Goal: Information Seeking & Learning: Learn about a topic

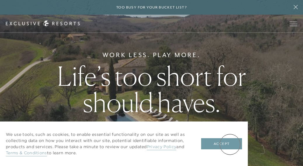
drag, startPoint x: 230, startPoint y: 144, endPoint x: 237, endPoint y: 141, distance: 7.5
click at [230, 144] on button "Accept" at bounding box center [221, 143] width 41 height 11
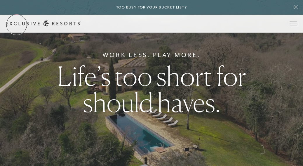
click at [0, 0] on link "Get Started" at bounding box center [0, 0] width 0 height 0
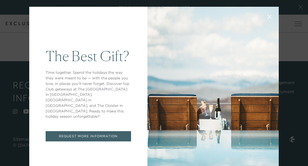
click at [267, 17] on icon at bounding box center [269, 17] width 4 height 4
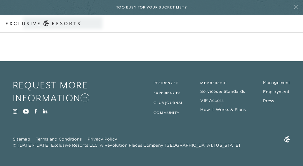
scroll to position [322, 0]
click at [275, 83] on link "Management" at bounding box center [276, 82] width 27 height 5
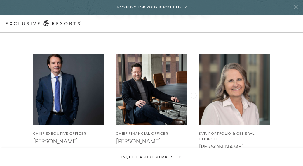
scroll to position [321, 0]
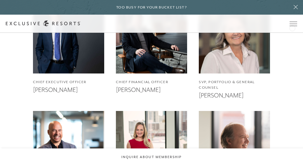
click at [291, 13] on button at bounding box center [296, 7] width 15 height 15
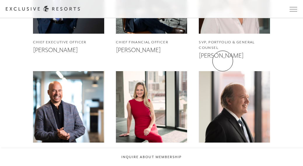
scroll to position [351, 0]
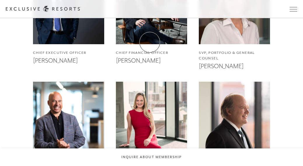
click at [150, 42] on img at bounding box center [151, 8] width 79 height 79
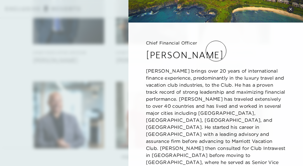
scroll to position [88, 0]
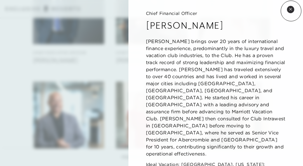
click at [291, 11] on button "Close quickview" at bounding box center [290, 9] width 7 height 7
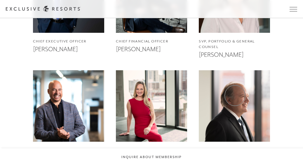
scroll to position [382, 0]
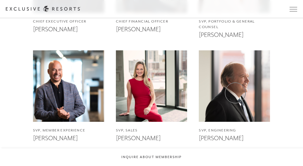
click at [235, 93] on img at bounding box center [234, 86] width 79 height 79
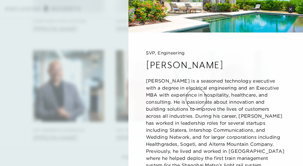
scroll to position [30, 0]
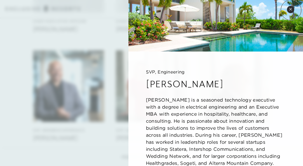
click at [291, 10] on icon at bounding box center [290, 9] width 3 height 3
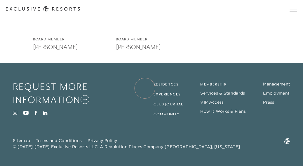
scroll to position [1115, 0]
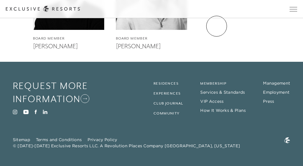
click at [0, 0] on link "Inquire now" at bounding box center [0, 0] width 0 height 0
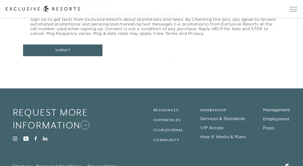
scroll to position [307, 0]
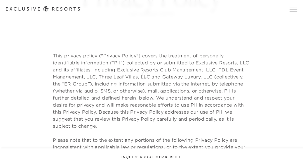
scroll to position [88, 0]
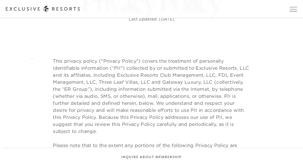
drag, startPoint x: 32, startPoint y: 60, endPoint x: 36, endPoint y: 58, distance: 4.7
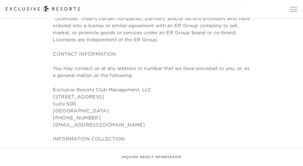
scroll to position [321, 0]
